Goal: Find specific page/section: Find specific page/section

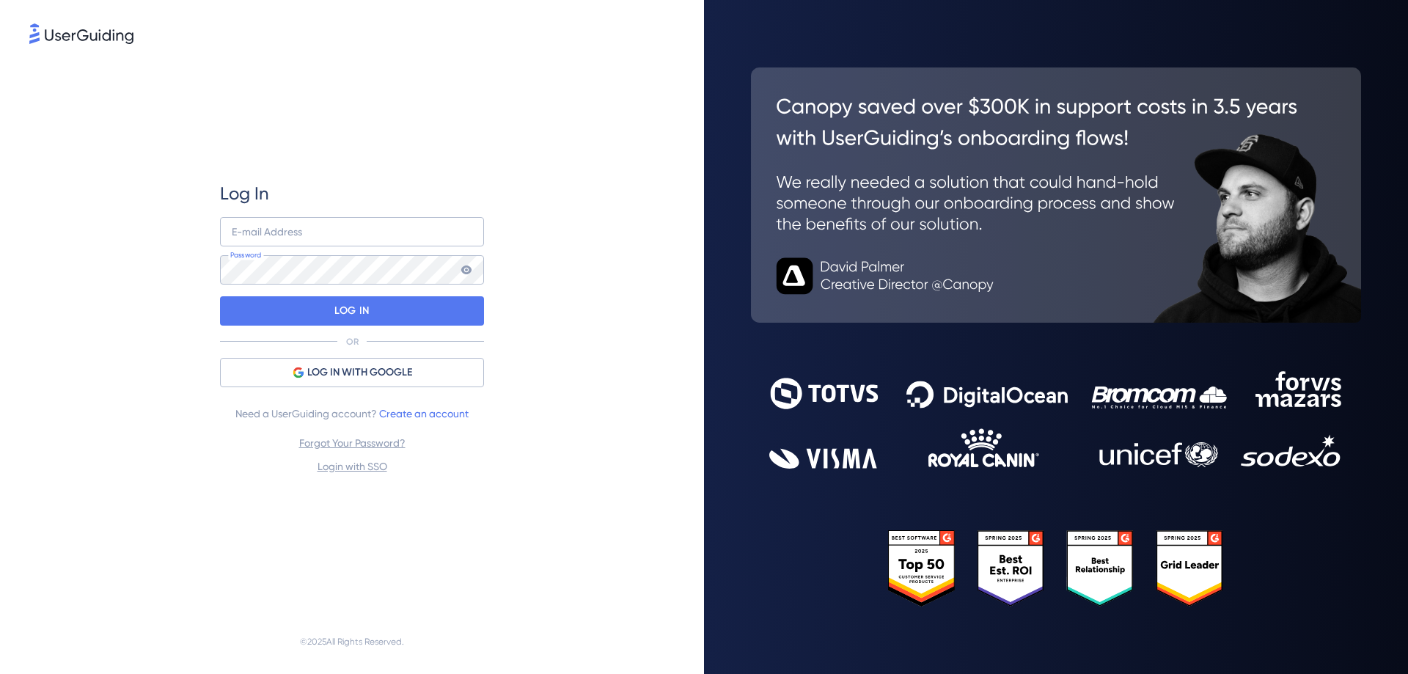
click at [127, 381] on div "Log In E-mail Address Password LOG IN OR LOG IN WITH GOOGLE Need a UserGuiding …" at bounding box center [351, 328] width 645 height 563
click at [273, 234] on input "email" at bounding box center [352, 231] width 264 height 29
type input "[PERSON_NAME][EMAIL_ADDRESS][DOMAIN_NAME]"
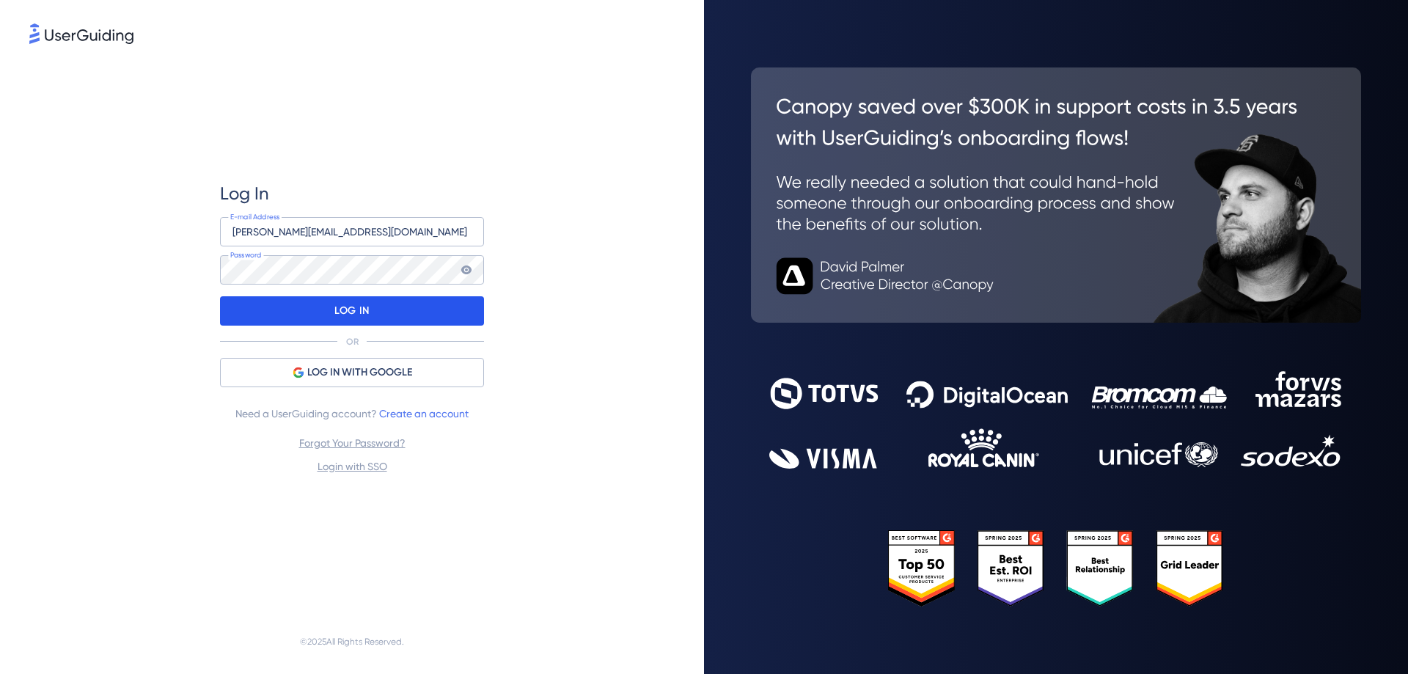
click at [389, 312] on div "LOG IN" at bounding box center [352, 310] width 264 height 29
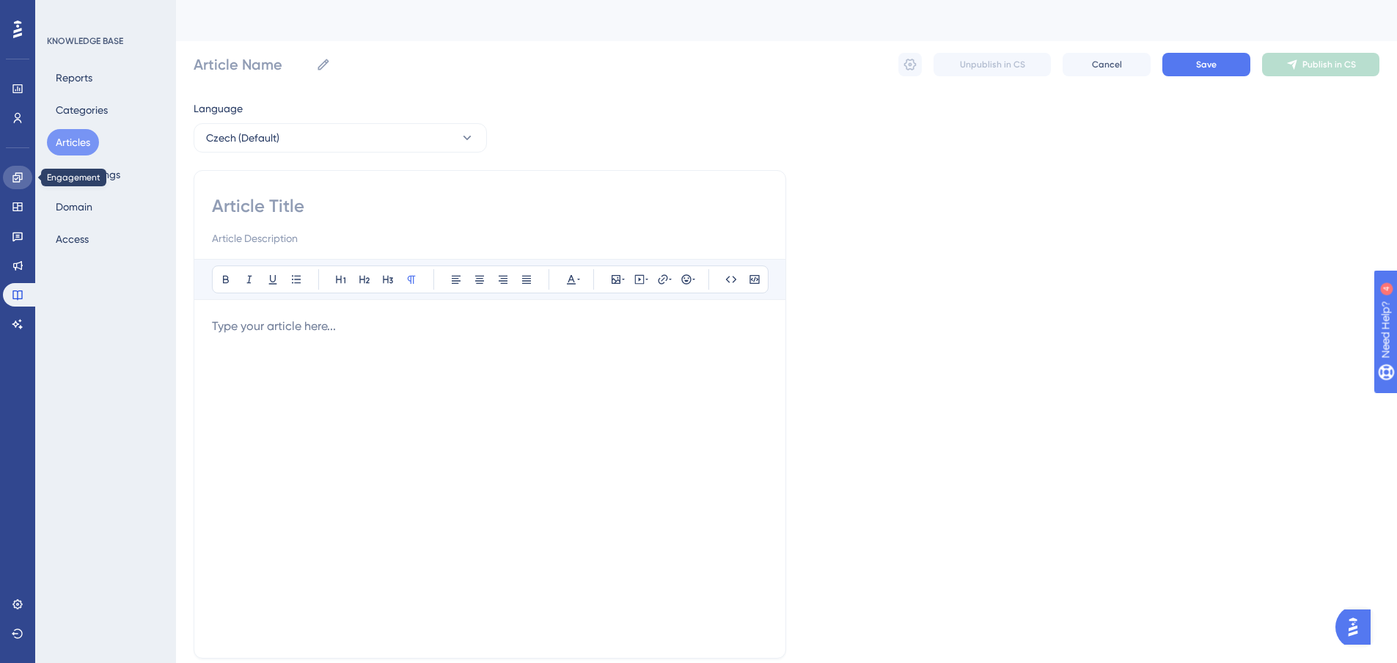
click at [16, 177] on icon at bounding box center [18, 178] width 12 height 12
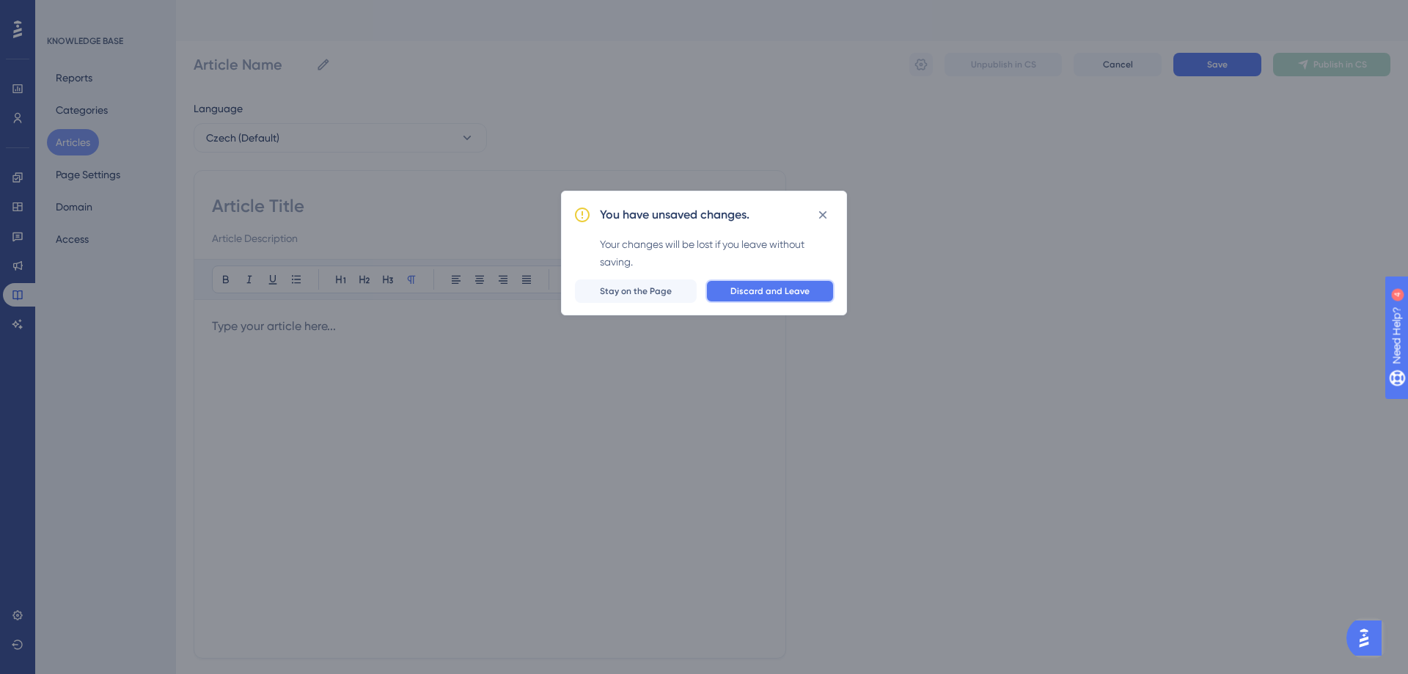
click at [724, 296] on button "Discard and Leave" at bounding box center [770, 290] width 129 height 23
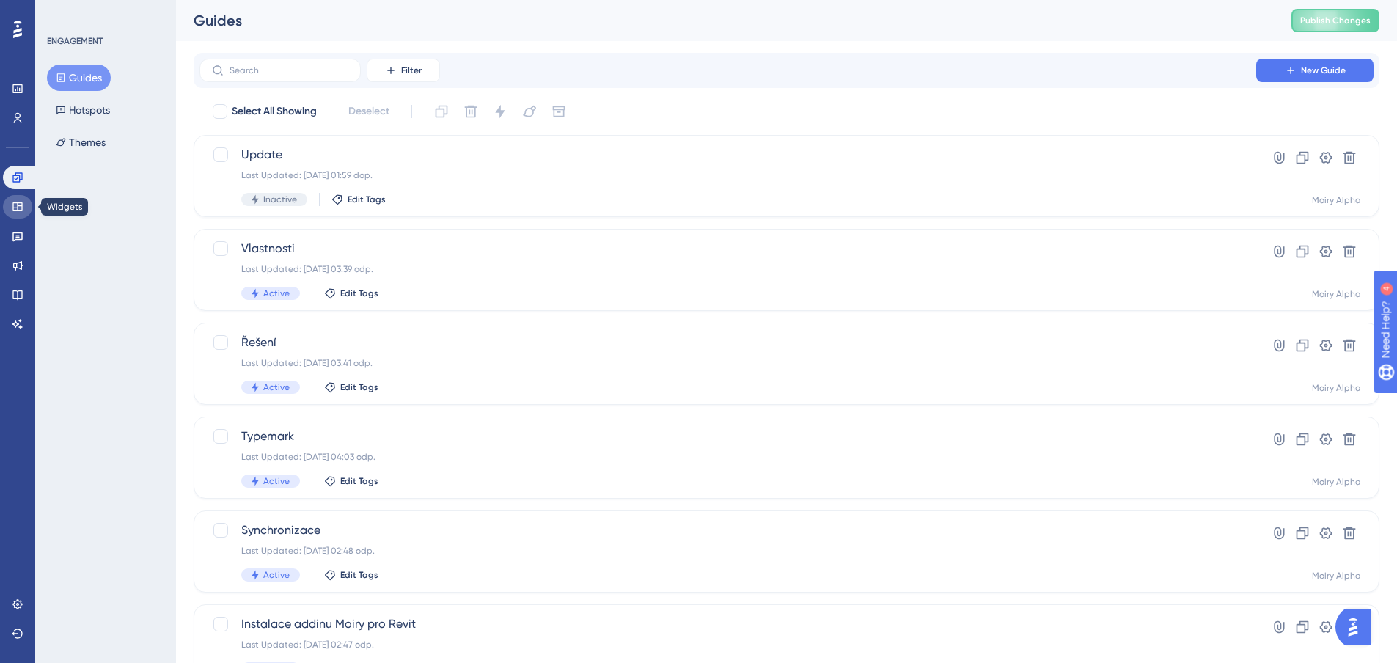
click at [18, 212] on icon at bounding box center [18, 207] width 12 height 12
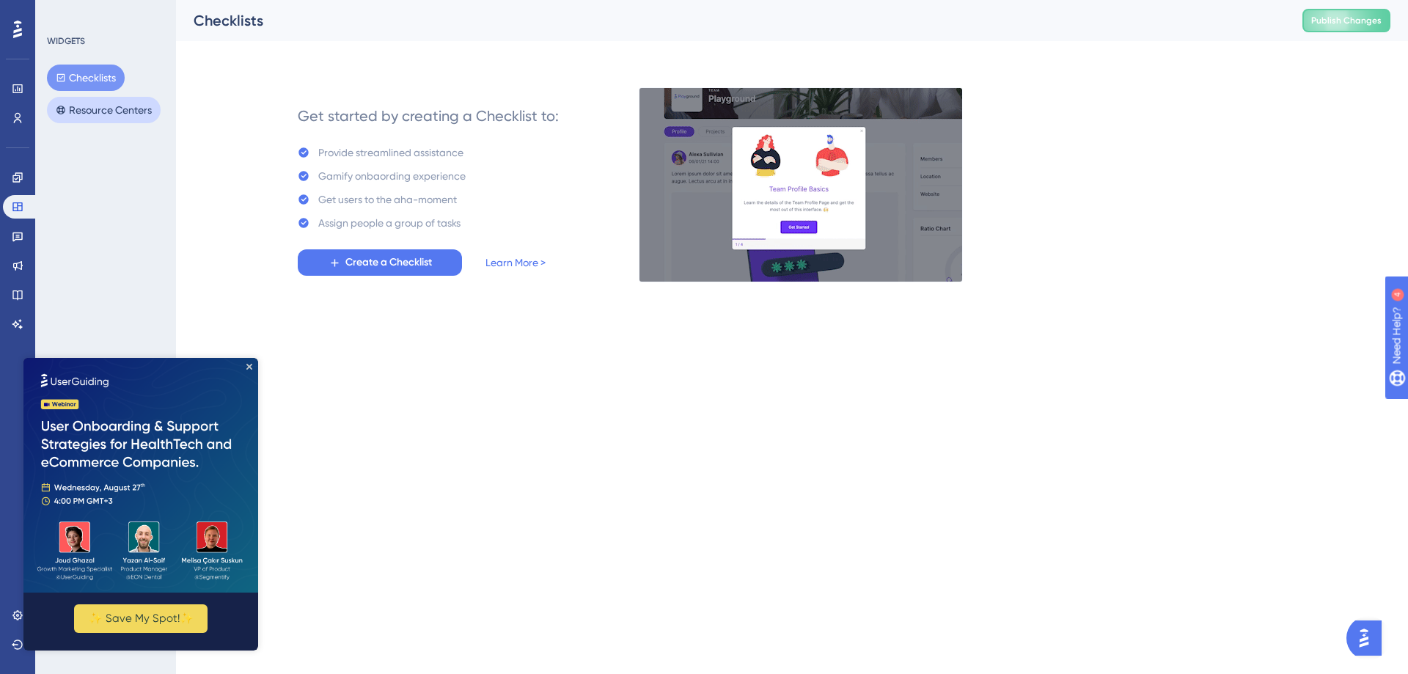
click at [68, 103] on button "Resource Centers" at bounding box center [104, 110] width 114 height 26
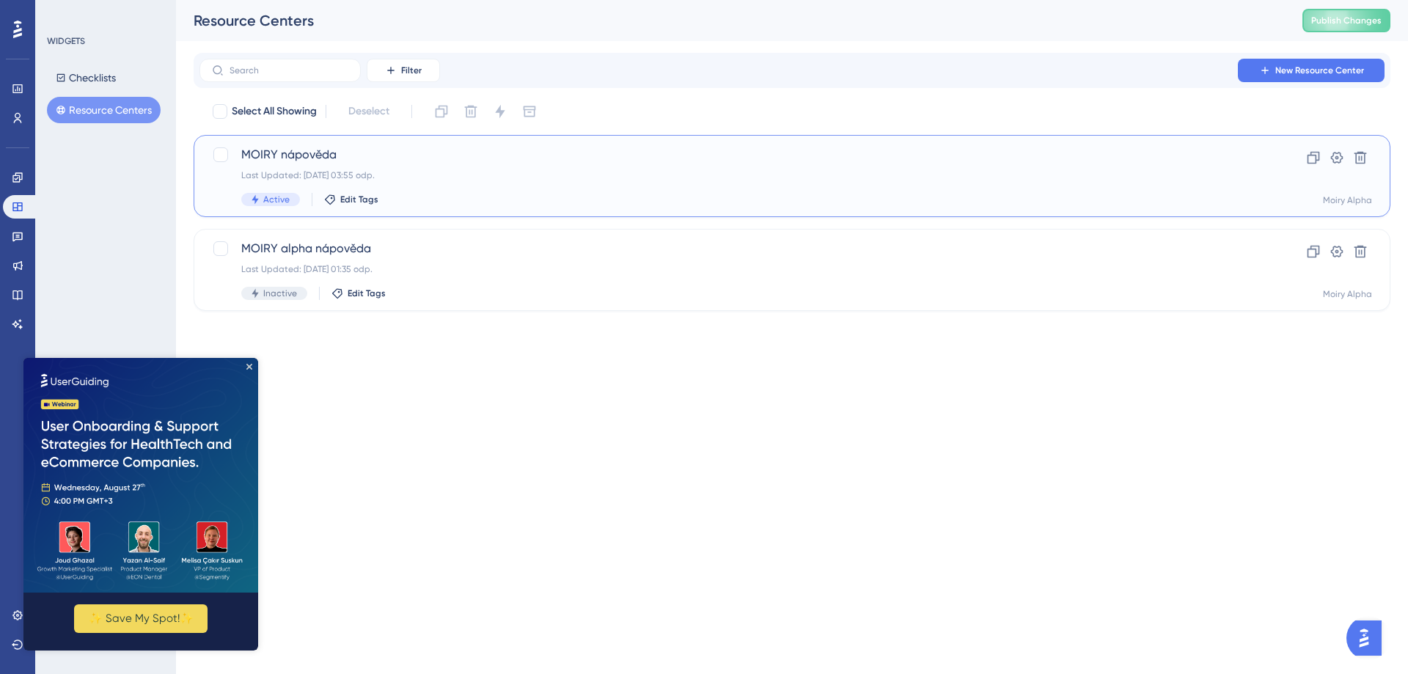
click at [294, 154] on span "MOIRY nápověda" at bounding box center [733, 155] width 984 height 18
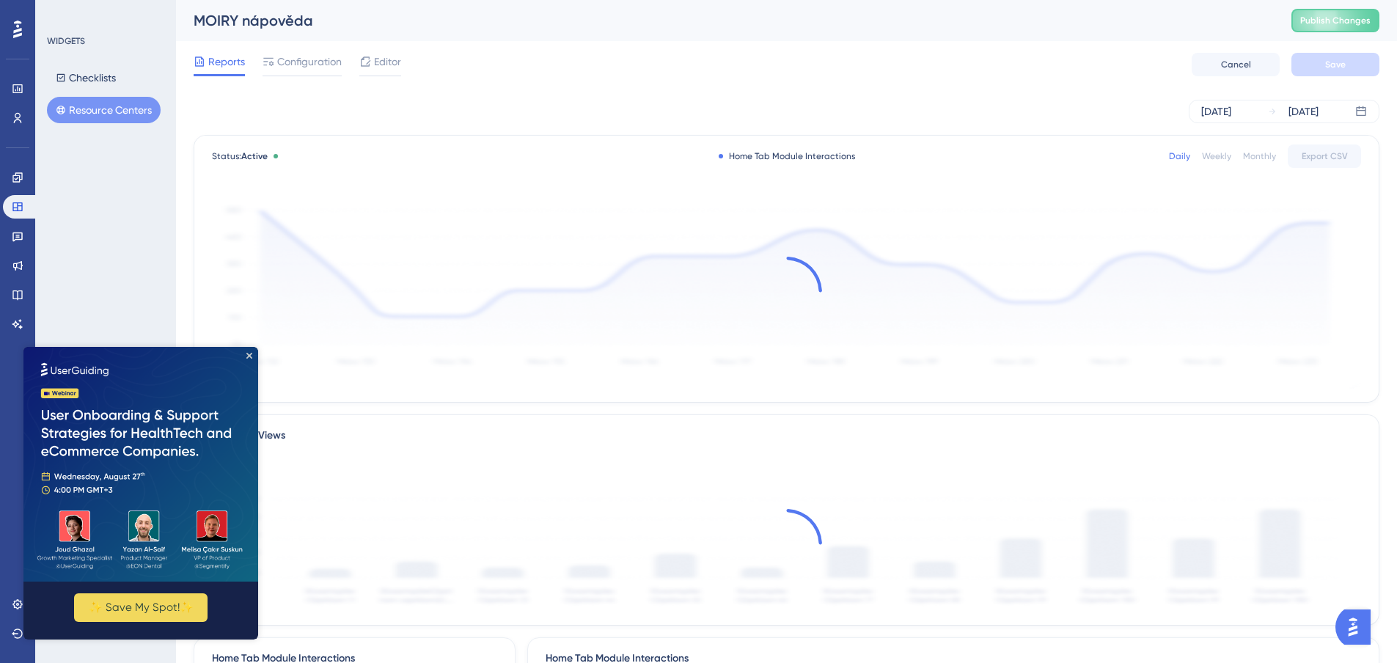
click at [252, 351] on img at bounding box center [140, 464] width 235 height 235
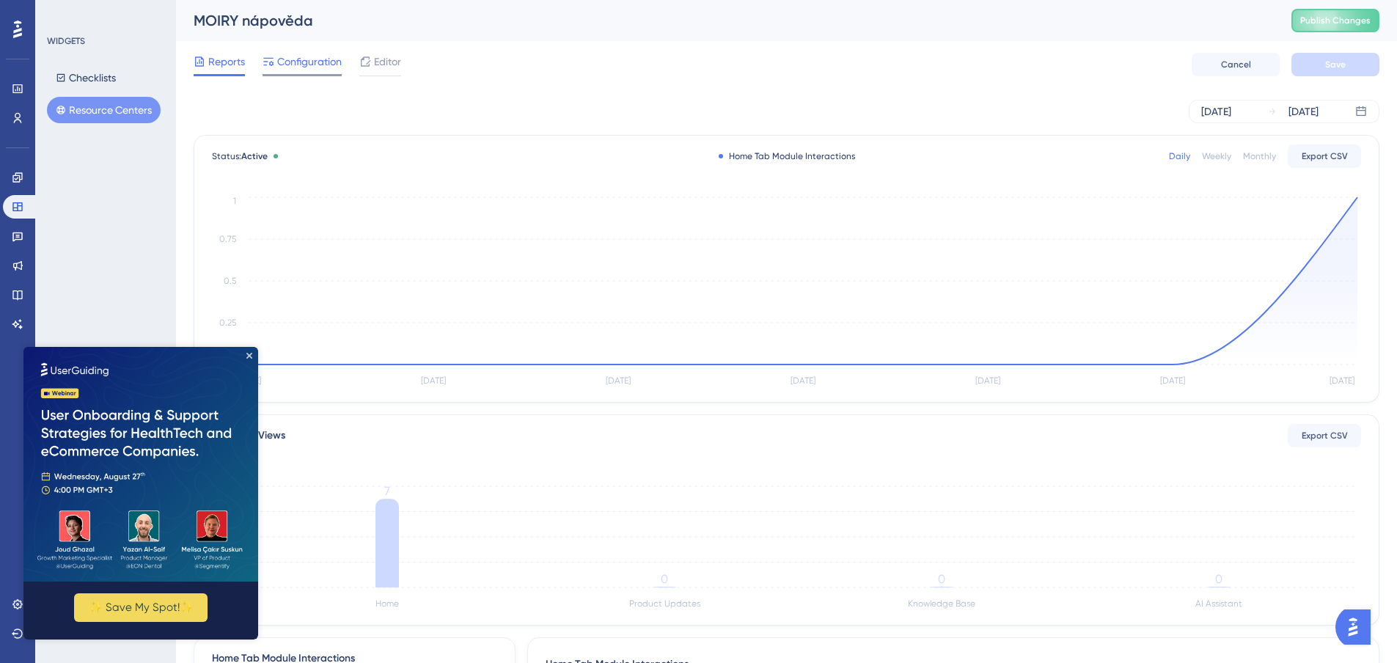
click at [289, 58] on span "Configuration" at bounding box center [309, 62] width 65 height 18
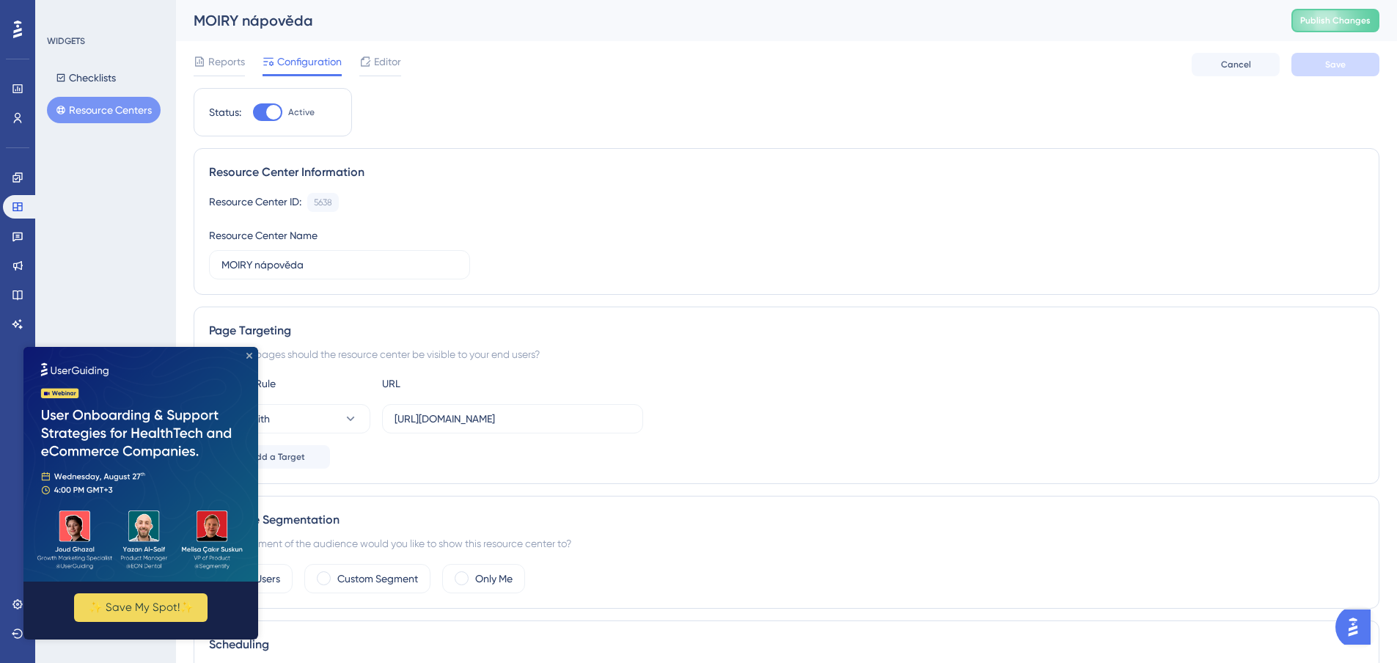
click at [248, 356] on icon "Close Preview" at bounding box center [249, 356] width 6 height 6
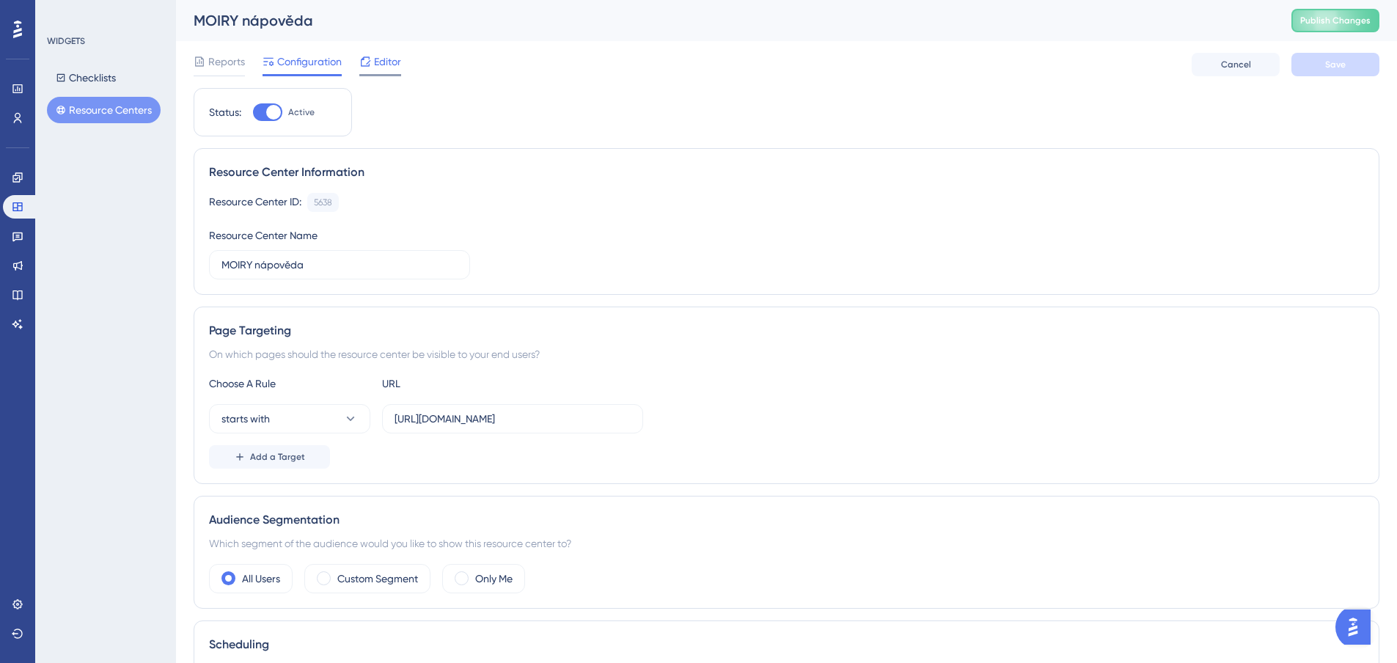
click at [385, 55] on span "Editor" at bounding box center [387, 62] width 27 height 18
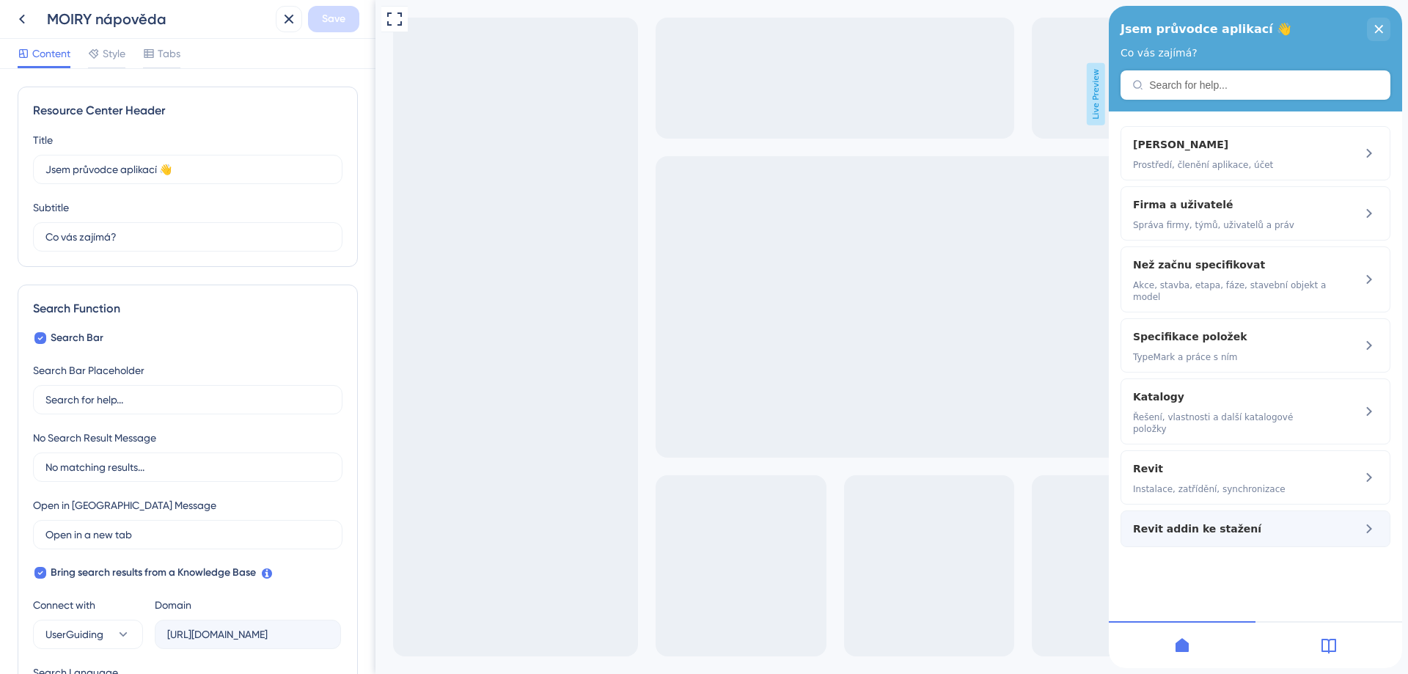
click at [1239, 520] on span "Revit addin ke stažení" at bounding box center [1231, 529] width 196 height 18
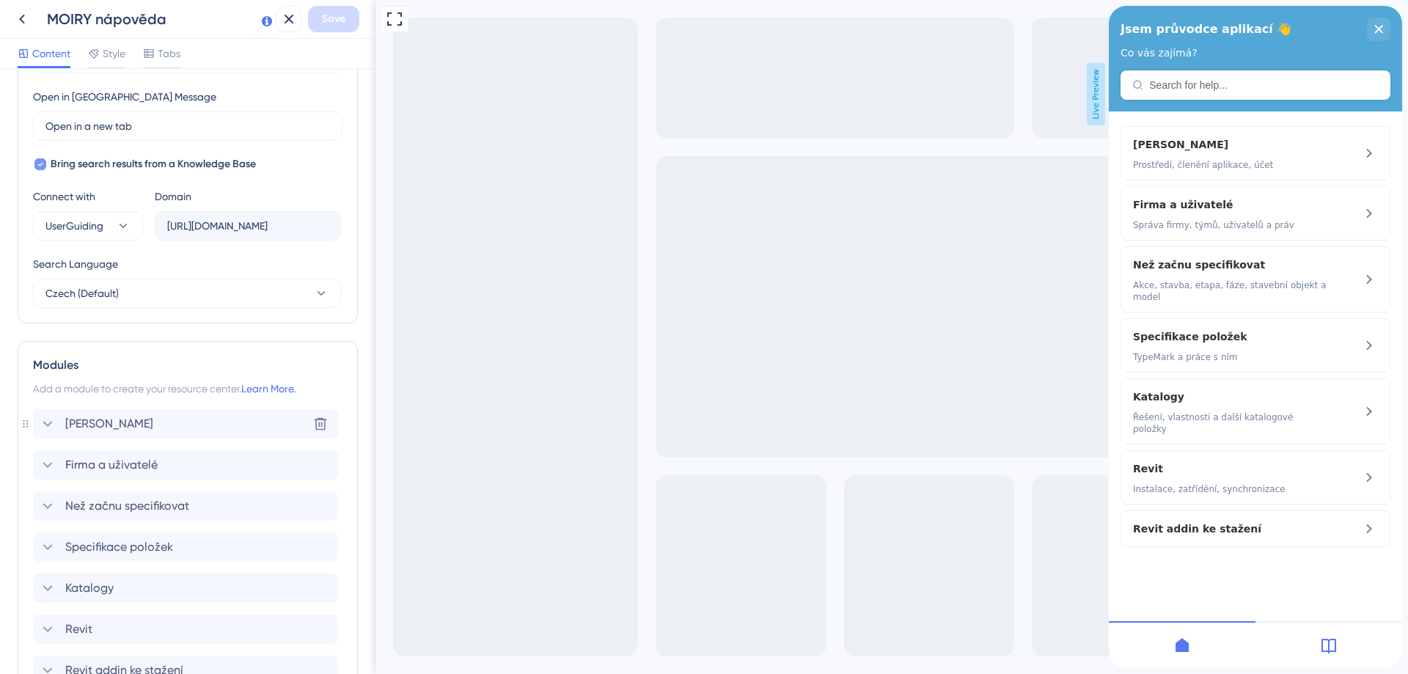
scroll to position [552, 0]
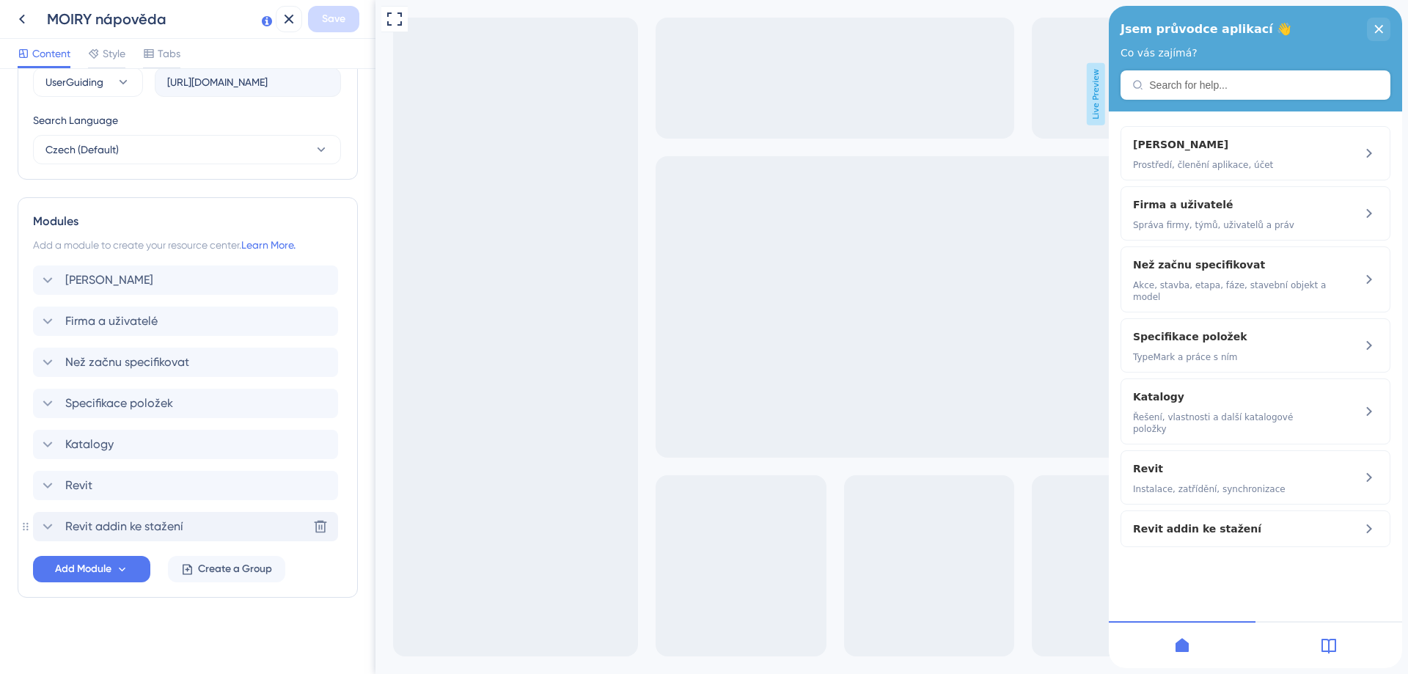
click at [50, 527] on icon at bounding box center [48, 527] width 10 height 6
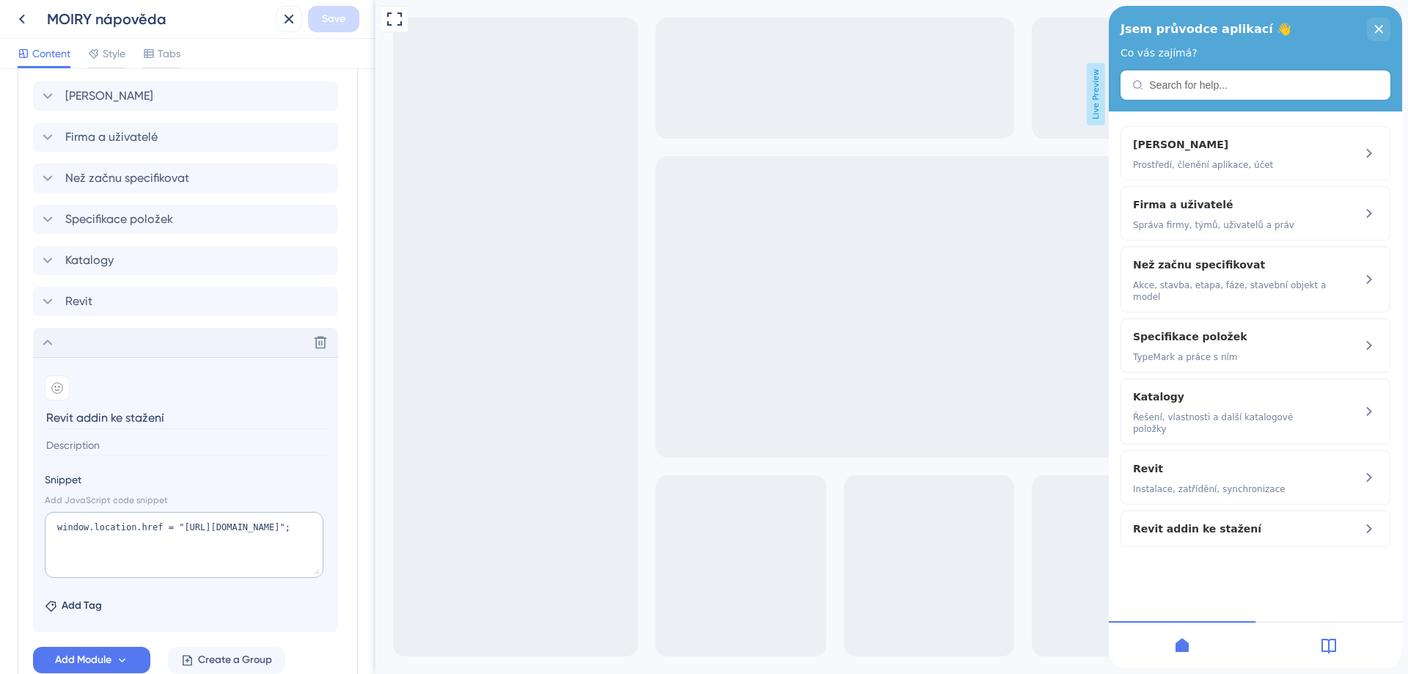
scroll to position [772, 0]
